Goal: Information Seeking & Learning: Learn about a topic

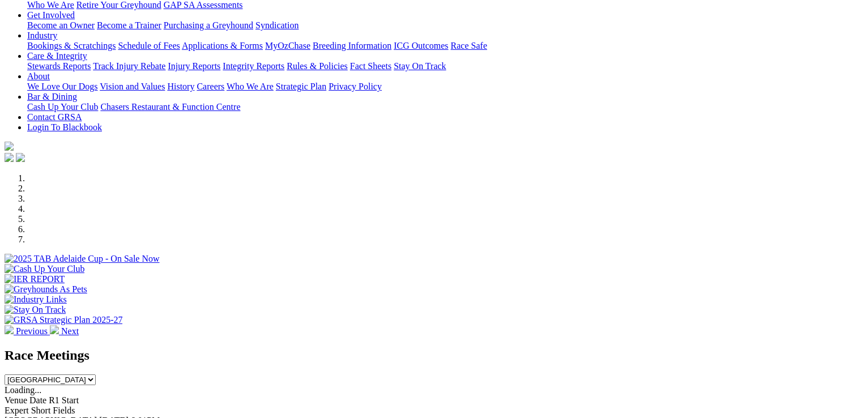
scroll to position [113, 0]
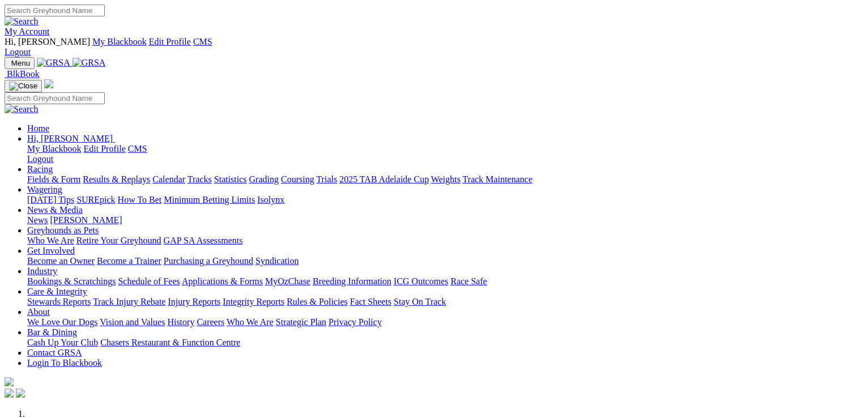
scroll to position [396, 0]
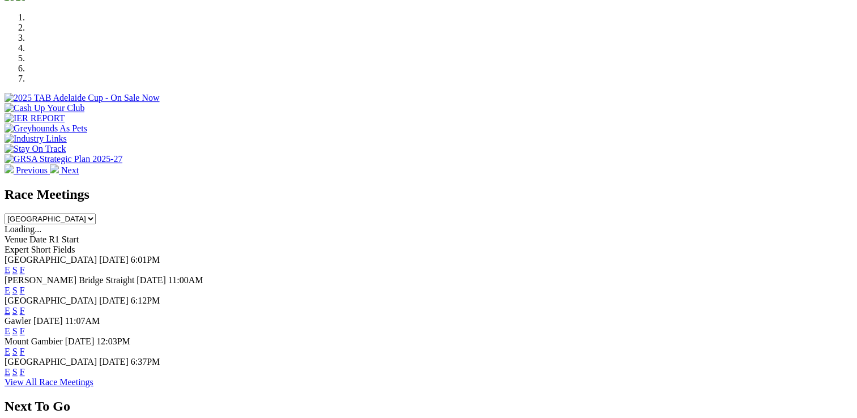
click at [25, 367] on link "F" at bounding box center [22, 372] width 5 height 10
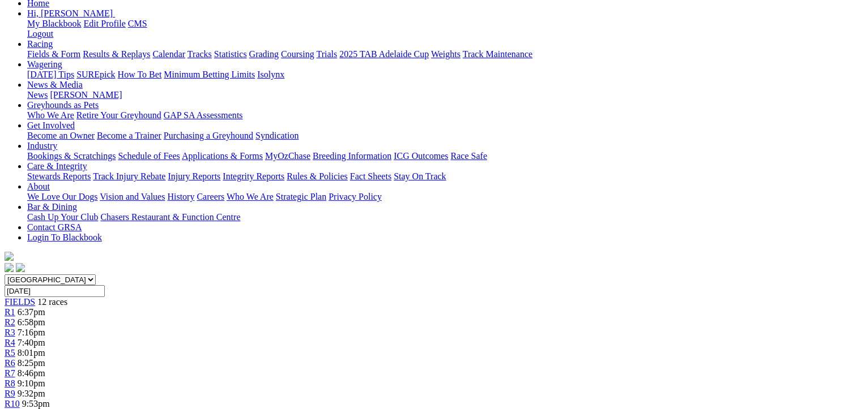
scroll to position [57, 0]
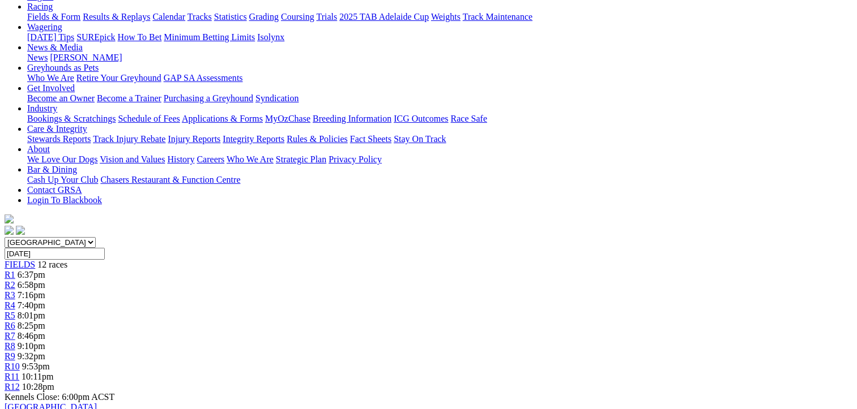
scroll to position [113, 0]
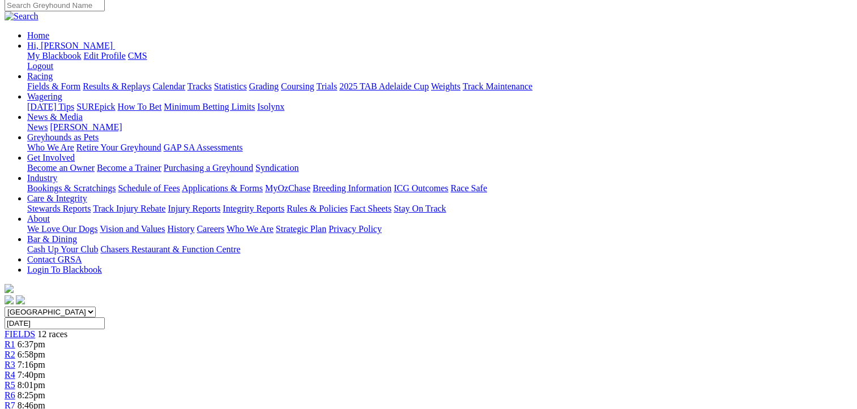
click at [15, 391] on span "R6" at bounding box center [10, 396] width 11 height 10
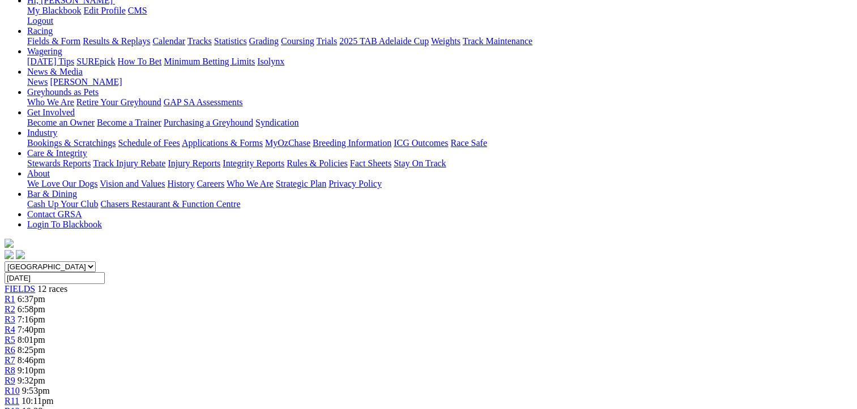
scroll to position [113, 0]
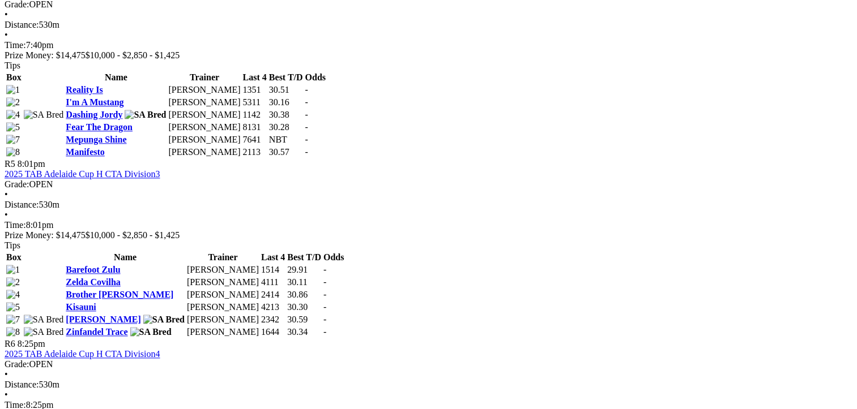
scroll to position [1189, 0]
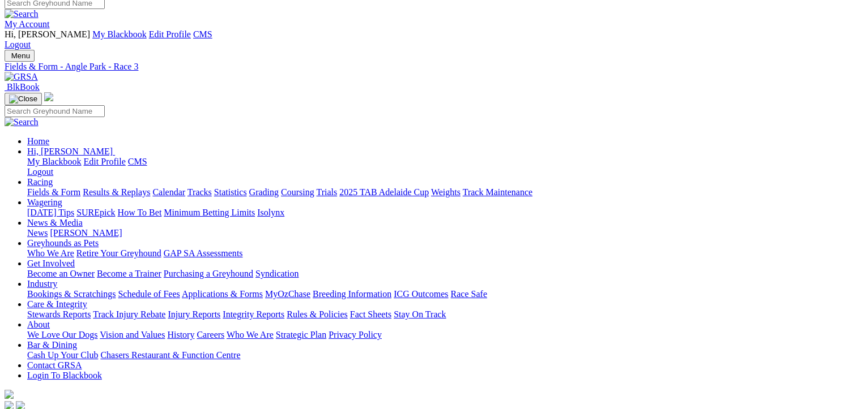
scroll to position [170, 0]
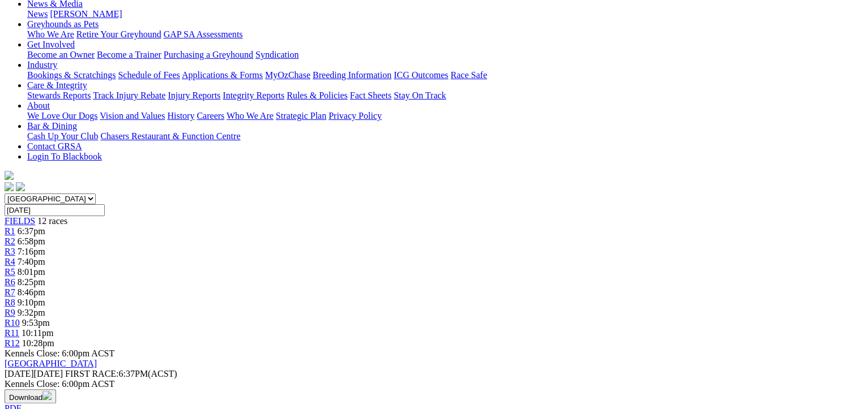
scroll to position [113, 0]
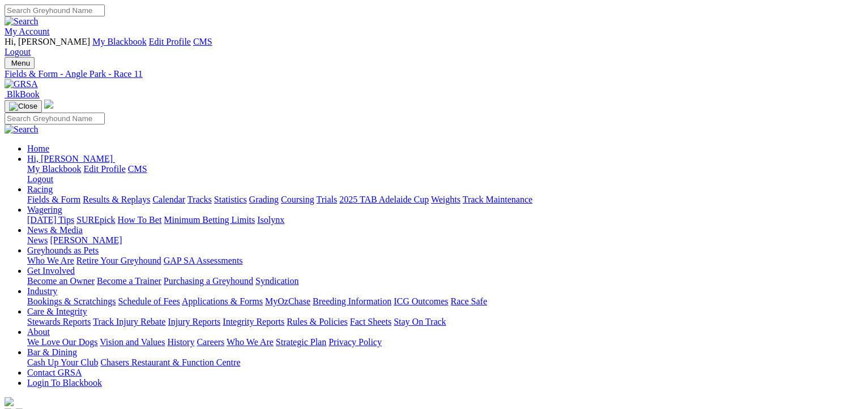
click at [43, 195] on link "Fields & Form" at bounding box center [53, 200] width 53 height 10
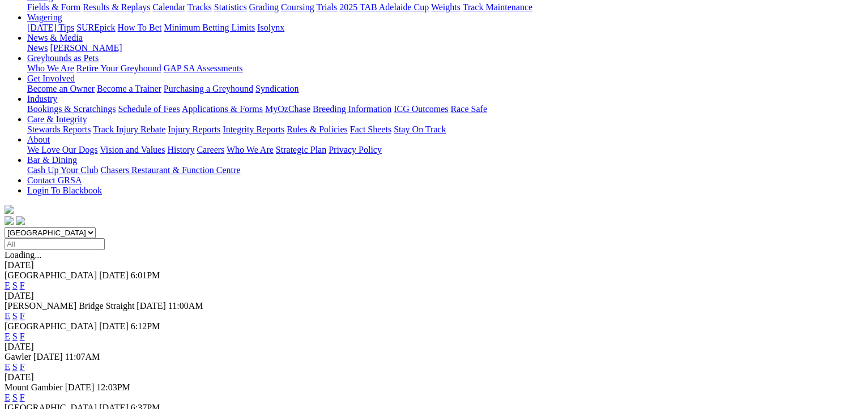
scroll to position [340, 0]
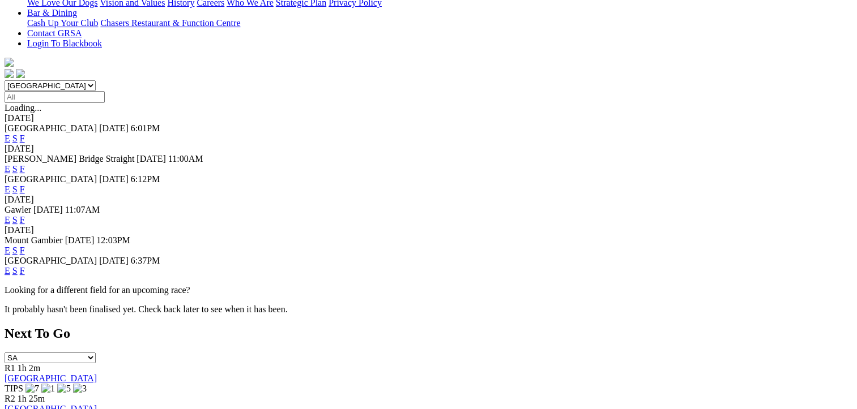
click at [25, 266] on link "F" at bounding box center [22, 271] width 5 height 10
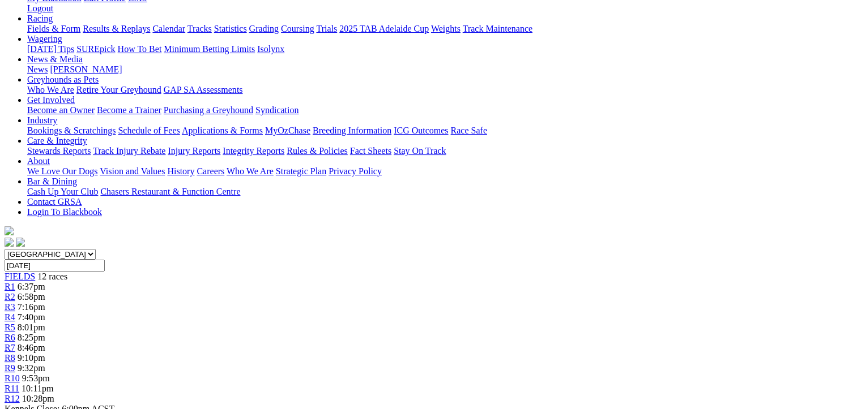
scroll to position [170, 0]
